Goal: Information Seeking & Learning: Learn about a topic

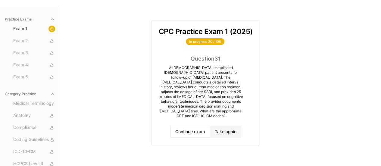
scroll to position [49, 0]
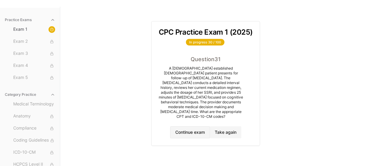
click at [183, 126] on button "Continue exam" at bounding box center [190, 132] width 40 height 12
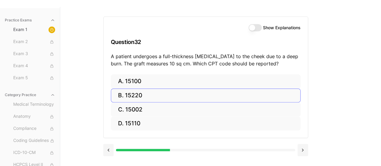
scroll to position [47, 0]
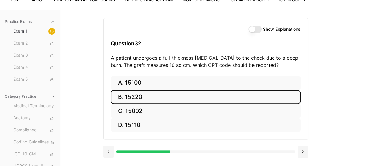
click at [178, 97] on button "B. 15220" at bounding box center [206, 97] width 190 height 14
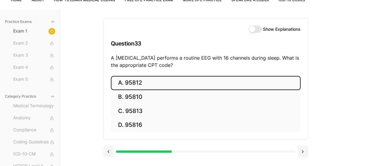
click at [201, 86] on button "A. 95812" at bounding box center [206, 83] width 190 height 14
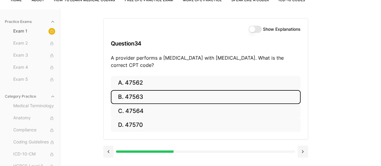
click at [186, 100] on button "B. 47563" at bounding box center [206, 97] width 190 height 14
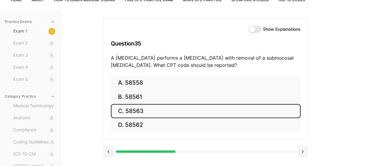
click at [166, 107] on button "C. 58563" at bounding box center [206, 111] width 190 height 14
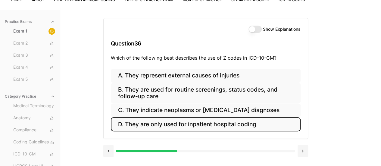
click at [195, 124] on button "D. They are only used for inpatient hospital coding" at bounding box center [206, 124] width 190 height 14
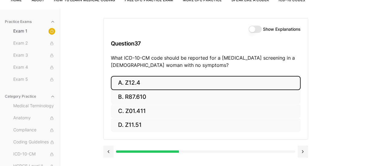
click at [163, 83] on button "A. Z12.4" at bounding box center [206, 83] width 190 height 14
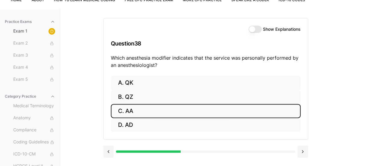
click at [172, 113] on button "C. AA" at bounding box center [206, 111] width 190 height 14
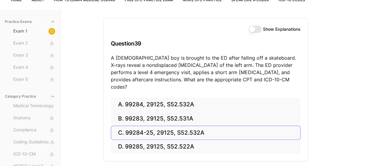
scroll to position [57, 0]
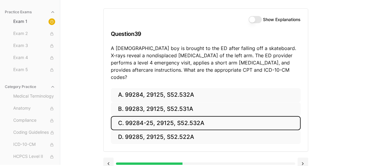
click at [179, 116] on button "C. 99284-25, 29125, S52.532A" at bounding box center [206, 123] width 190 height 14
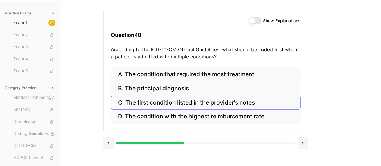
scroll to position [55, 0]
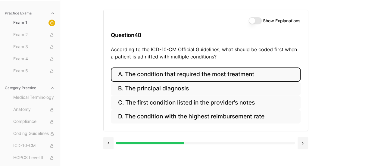
click at [265, 74] on button "A. The condition that required the most treatment" at bounding box center [206, 74] width 190 height 14
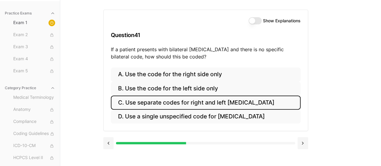
click at [200, 101] on button "C. Use separate codes for right and left [MEDICAL_DATA]" at bounding box center [206, 102] width 190 height 14
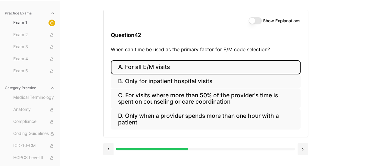
click at [183, 68] on button "A. For all E/M visits" at bounding box center [206, 67] width 190 height 14
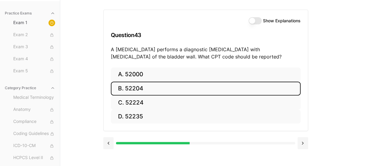
click at [161, 84] on button "B. 52204" at bounding box center [206, 89] width 190 height 14
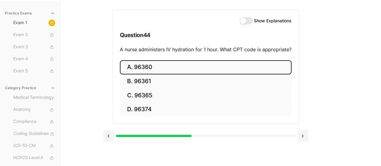
click at [160, 67] on button "A. 96360" at bounding box center [206, 67] width 172 height 14
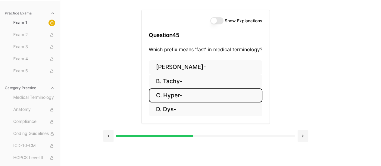
click at [176, 97] on button "C. Hyper-" at bounding box center [206, 95] width 114 height 14
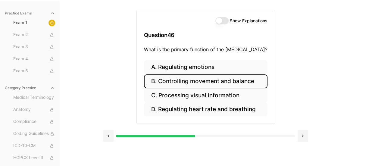
click at [223, 80] on button "B. Controlling movement and balance" at bounding box center [205, 81] width 123 height 14
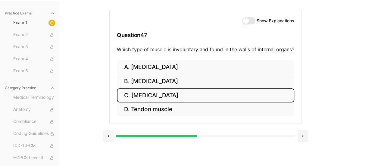
click at [180, 93] on button "C. [MEDICAL_DATA]" at bounding box center [205, 95] width 177 height 14
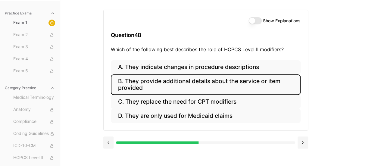
click at [208, 77] on button "B. They provide additional details about the service or item provided" at bounding box center [206, 84] width 190 height 20
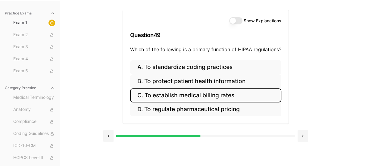
click at [225, 96] on button "C. To establish medical billing rates" at bounding box center [205, 95] width 151 height 14
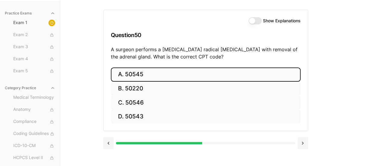
click at [160, 71] on button "A. 50545" at bounding box center [206, 74] width 190 height 14
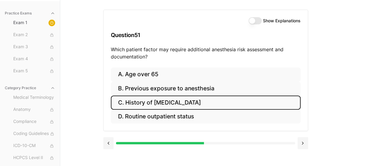
click at [189, 103] on button "C. History of [MEDICAL_DATA]" at bounding box center [206, 102] width 190 height 14
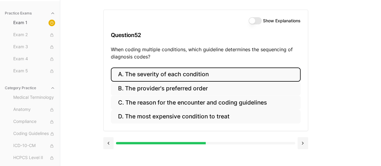
click at [185, 75] on button "A. The severity of each condition" at bounding box center [206, 74] width 190 height 14
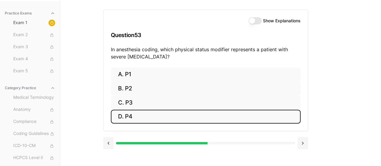
click at [157, 115] on button "D. P4" at bounding box center [206, 117] width 190 height 14
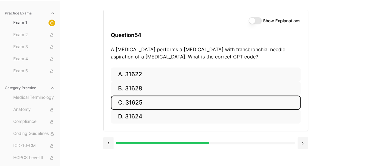
click at [180, 104] on button "C. 31625" at bounding box center [206, 102] width 190 height 14
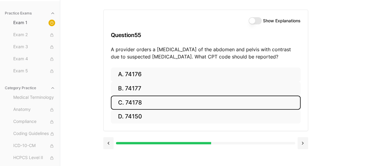
click at [179, 101] on button "C. 74178" at bounding box center [206, 102] width 190 height 14
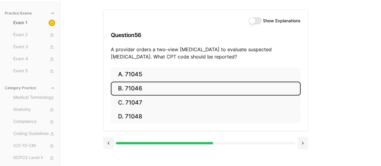
click at [157, 91] on button "B. 71046" at bounding box center [206, 89] width 190 height 14
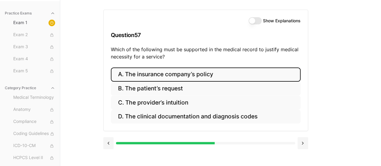
click at [192, 74] on button "A. The insurance company’s policy" at bounding box center [206, 74] width 190 height 14
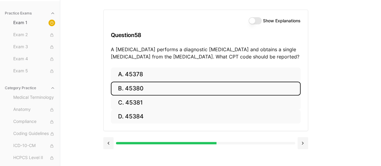
click at [181, 85] on button "B. 45380" at bounding box center [206, 89] width 190 height 14
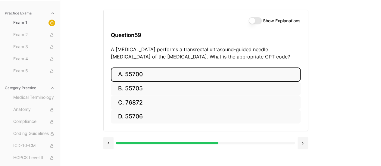
click at [220, 76] on button "A. 55700" at bounding box center [206, 74] width 190 height 14
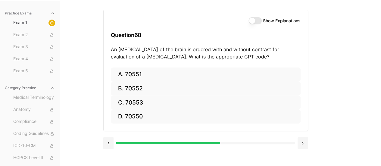
click at [271, 102] on div "Show Explanations Question 60 An [MEDICAL_DATA] of the brain is ordered with an…" at bounding box center [220, 83] width 235 height 166
click at [111, 142] on button at bounding box center [108, 143] width 11 height 12
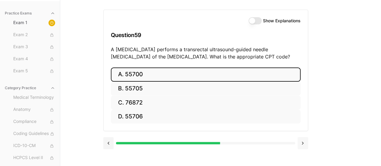
click at [271, 145] on button at bounding box center [303, 143] width 11 height 12
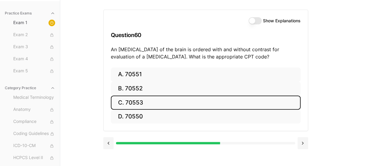
click at [197, 101] on button "C. 70553" at bounding box center [206, 102] width 190 height 14
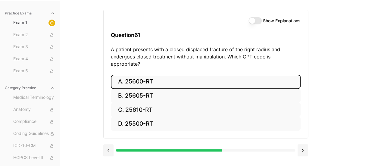
click at [177, 77] on button "A. 25600-RT" at bounding box center [206, 82] width 190 height 14
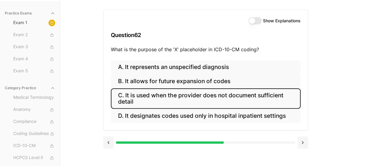
click at [229, 96] on button "C. It is used when the provider does not document sufficient detail" at bounding box center [206, 98] width 190 height 20
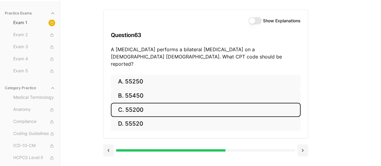
click at [189, 103] on button "C. 55200" at bounding box center [206, 110] width 190 height 14
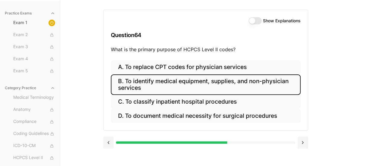
click at [232, 84] on button "B. To identify medical equipment, supplies, and non-physician services" at bounding box center [206, 84] width 190 height 20
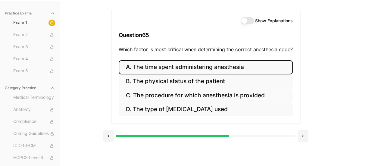
click at [229, 64] on button "A. The time spent administering anesthesia" at bounding box center [206, 67] width 174 height 14
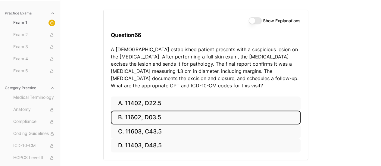
click at [189, 117] on button "B. 11602, D03.5" at bounding box center [206, 118] width 190 height 14
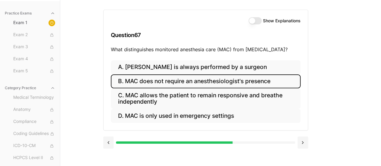
click at [225, 82] on button "B. MAC does not require an anesthesiologist's presence" at bounding box center [206, 81] width 190 height 14
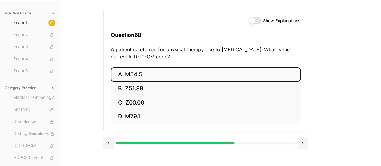
click at [151, 70] on button "A. M54.5" at bounding box center [206, 74] width 190 height 14
click at [177, 75] on button "A. 25260" at bounding box center [206, 74] width 190 height 14
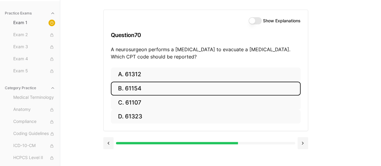
click at [176, 89] on button "B. 61154" at bounding box center [206, 89] width 190 height 14
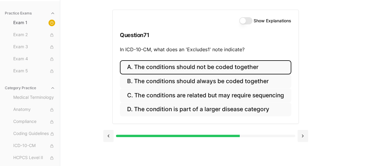
click at [223, 68] on button "A. The conditions should not be coded together" at bounding box center [205, 67] width 171 height 14
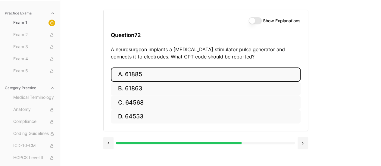
click at [166, 74] on button "A. 61885" at bounding box center [206, 74] width 190 height 14
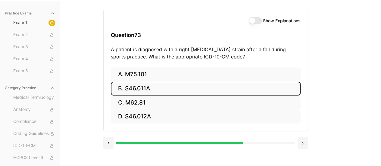
click at [176, 86] on button "B. S46.011A" at bounding box center [206, 89] width 190 height 14
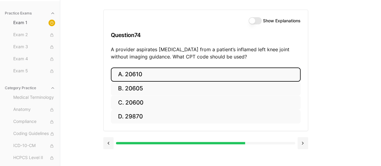
click at [179, 74] on button "A. 20610" at bounding box center [206, 74] width 190 height 14
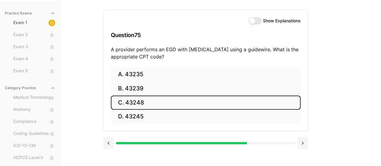
click at [175, 102] on button "C. 43248" at bounding box center [206, 102] width 190 height 14
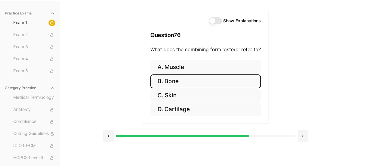
click at [201, 77] on button "B. Bone" at bounding box center [205, 81] width 111 height 14
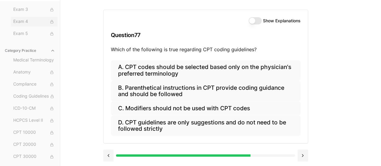
scroll to position [0, 0]
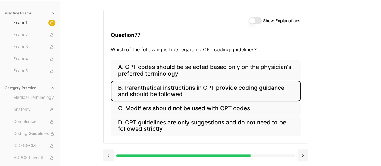
click at [216, 89] on button "B. Parenthetical instructions in CPT provide coding guidance and should be foll…" at bounding box center [206, 91] width 190 height 20
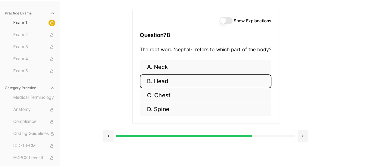
click at [188, 79] on button "B. Head" at bounding box center [206, 81] width 132 height 14
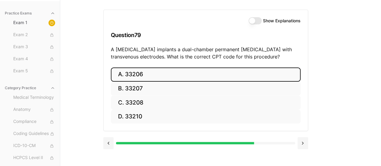
click at [157, 71] on button "A. 33206" at bounding box center [206, 74] width 190 height 14
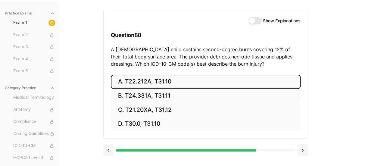
click at [170, 81] on button "A. T22.212A, T31.10" at bounding box center [206, 82] width 190 height 14
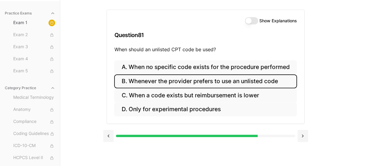
click at [232, 80] on button "B. Whenever the provider prefers to use an unlisted code" at bounding box center [205, 81] width 182 height 14
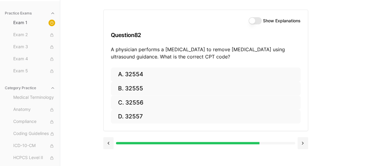
click at [271, 68] on div "Show Explanations Question 82 A physician performs a [MEDICAL_DATA] to remove […" at bounding box center [220, 83] width 235 height 166
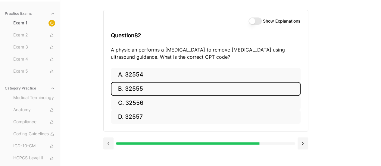
click at [149, 88] on button "B. 32555" at bounding box center [206, 89] width 190 height 14
